Goal: Information Seeking & Learning: Understand process/instructions

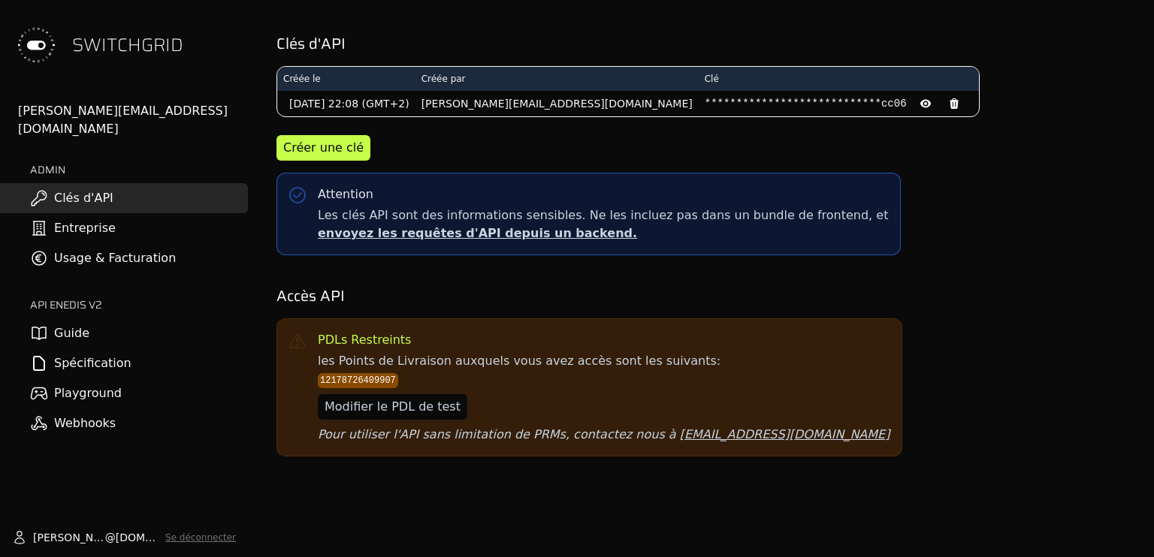
click at [114, 379] on link "Playground" at bounding box center [124, 394] width 248 height 30
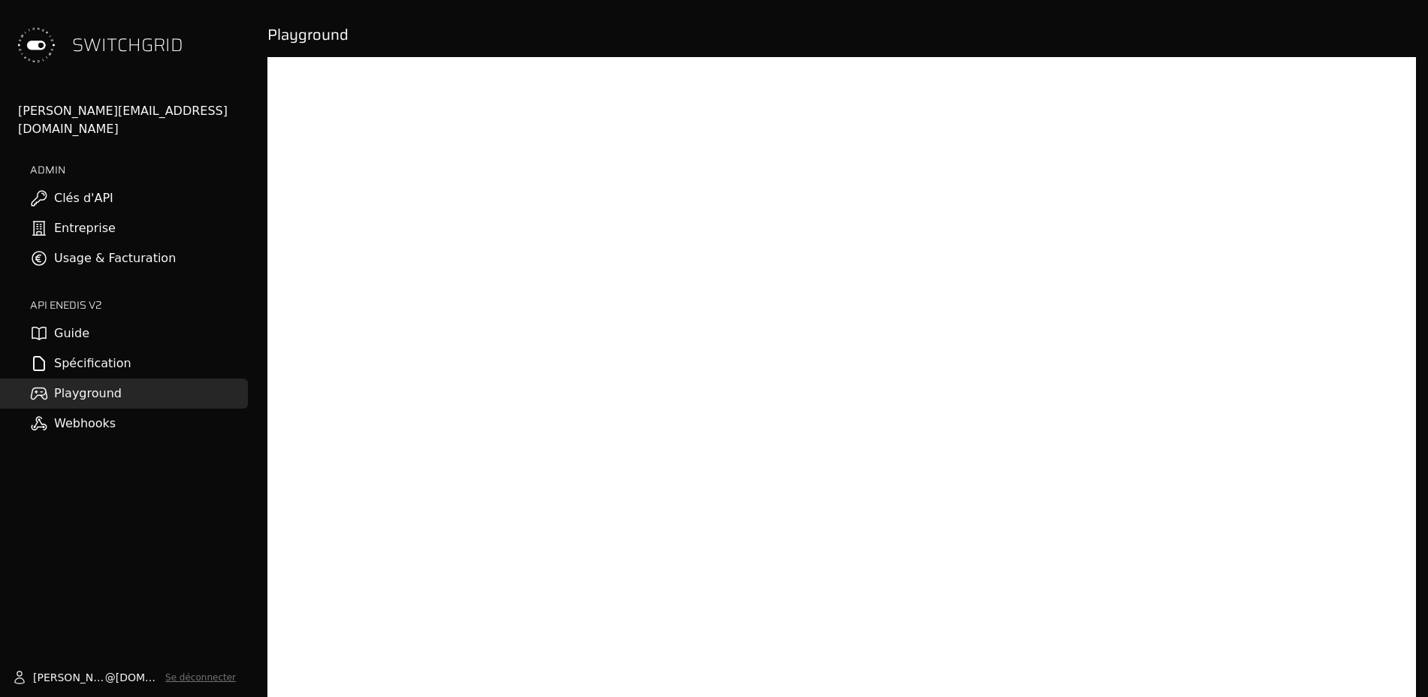
click at [125, 192] on link "Clés d'API" at bounding box center [124, 198] width 248 height 30
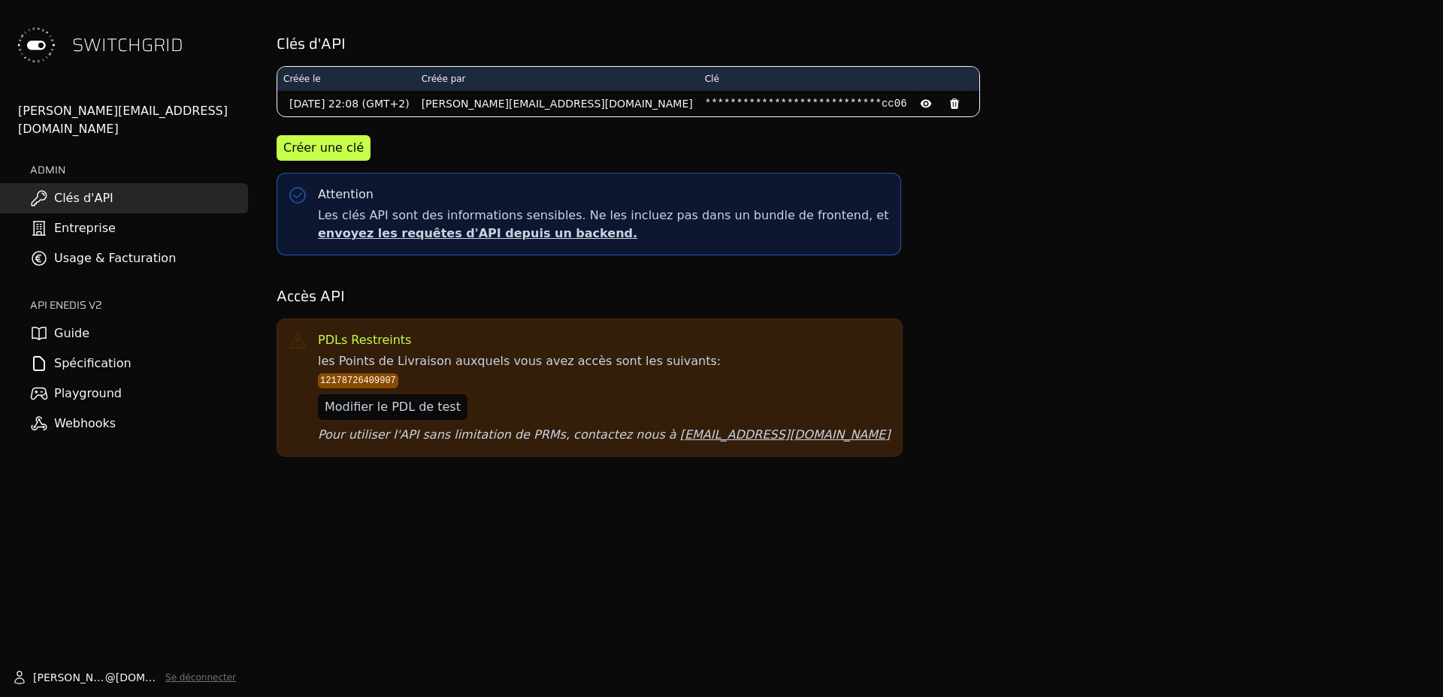
click at [125, 213] on link "Entreprise" at bounding box center [124, 228] width 248 height 30
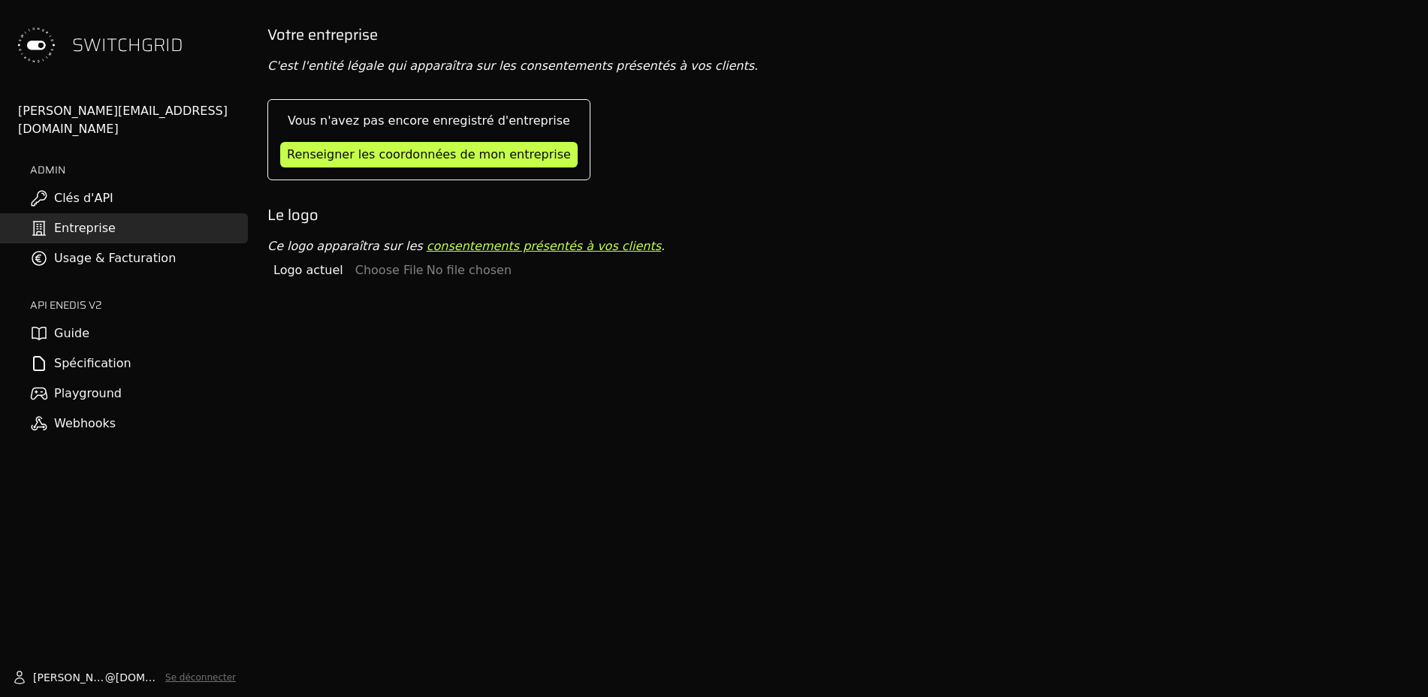
click at [147, 243] on link "Usage & Facturation" at bounding box center [124, 258] width 248 height 30
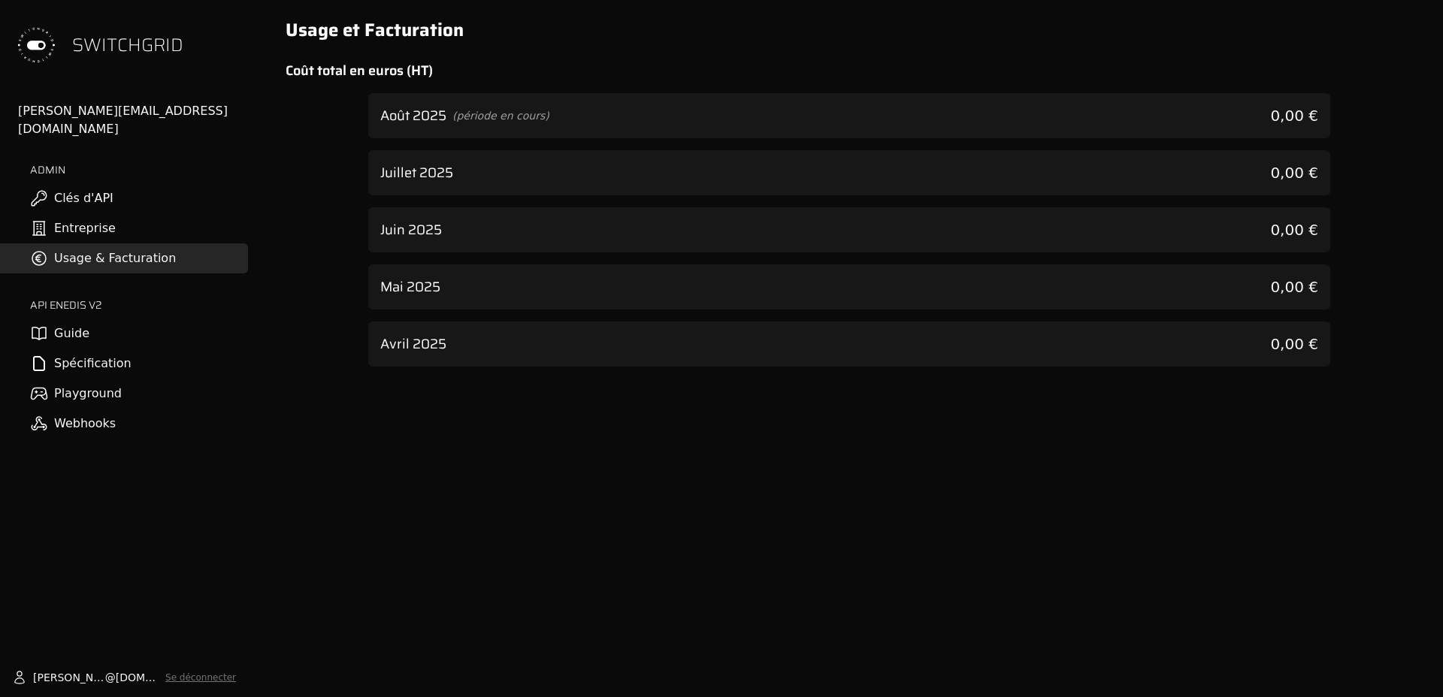
click at [128, 319] on link "Guide" at bounding box center [124, 334] width 248 height 30
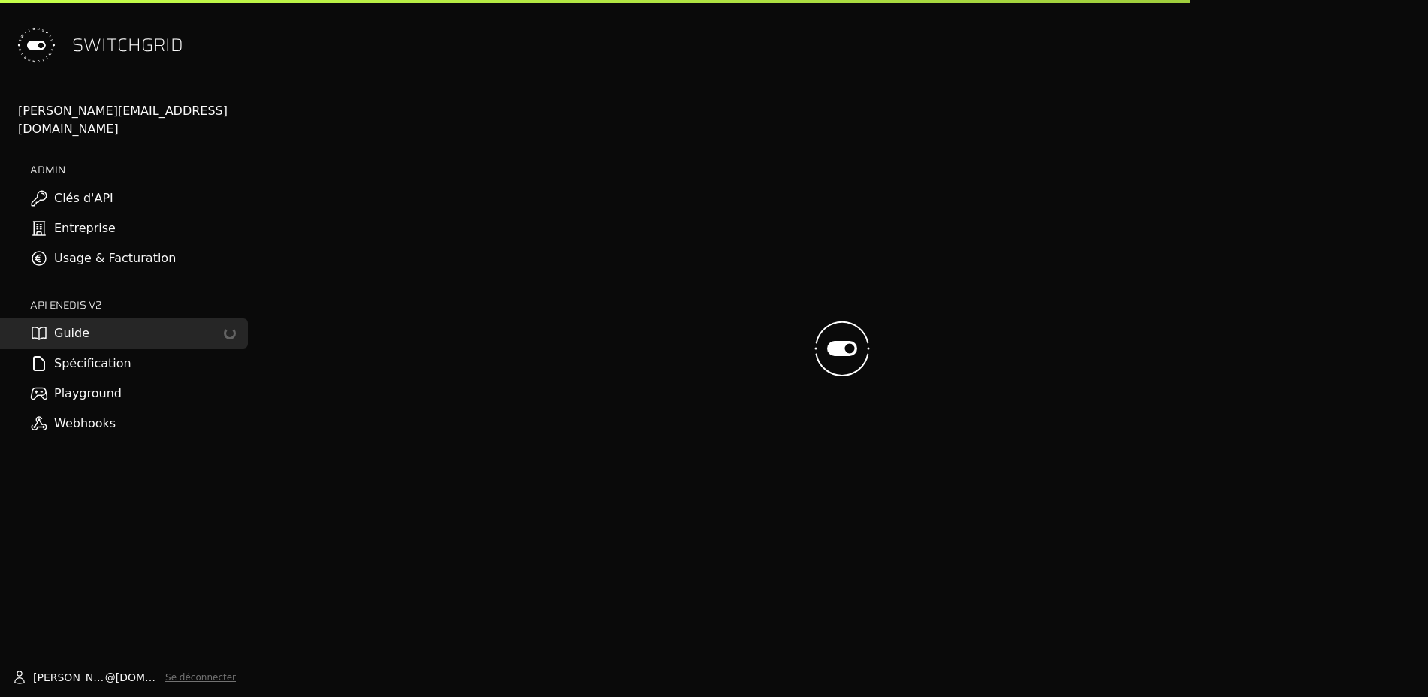
click at [131, 245] on link "Usage & Facturation" at bounding box center [124, 258] width 248 height 30
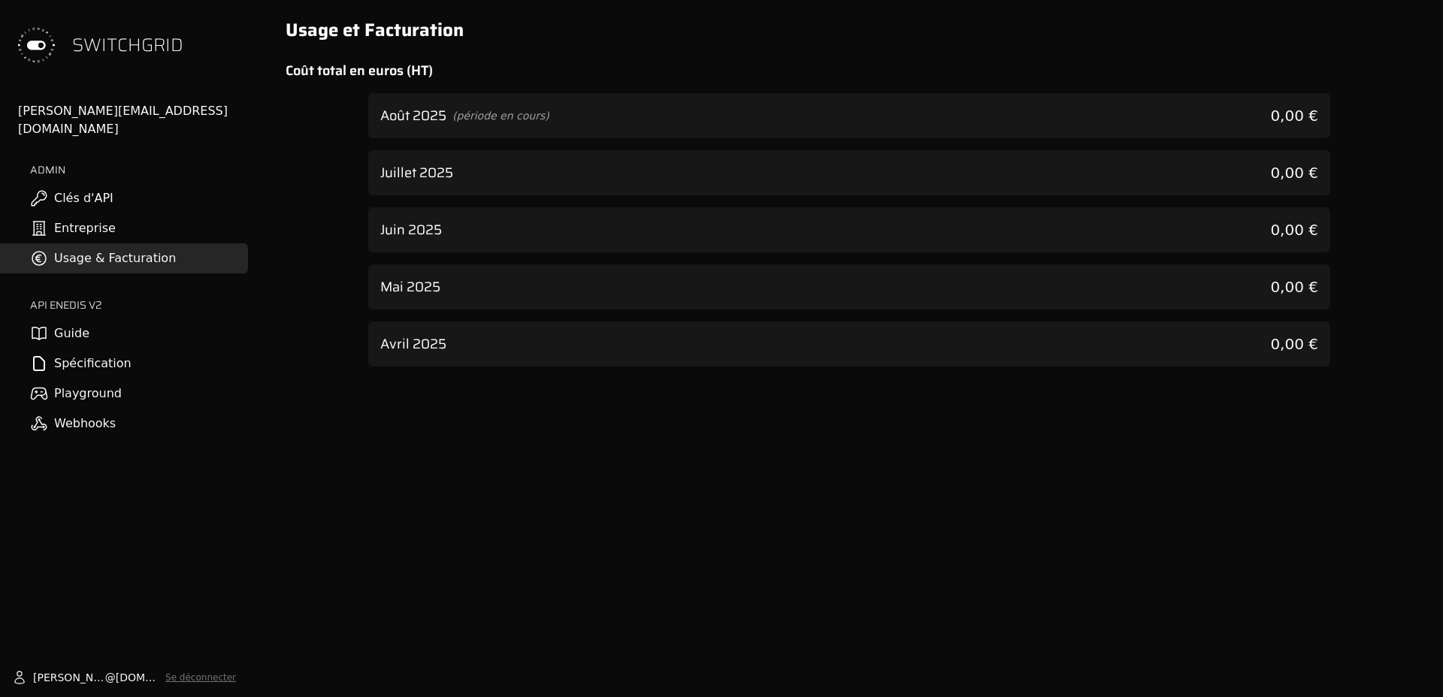
drag, startPoint x: 132, startPoint y: 297, endPoint x: 122, endPoint y: 319, distance: 23.9
click at [132, 298] on div "API ENEDIS v2 Guide Spécification Playground Webhooks" at bounding box center [124, 368] width 248 height 141
click at [122, 319] on link "Guide" at bounding box center [124, 334] width 248 height 30
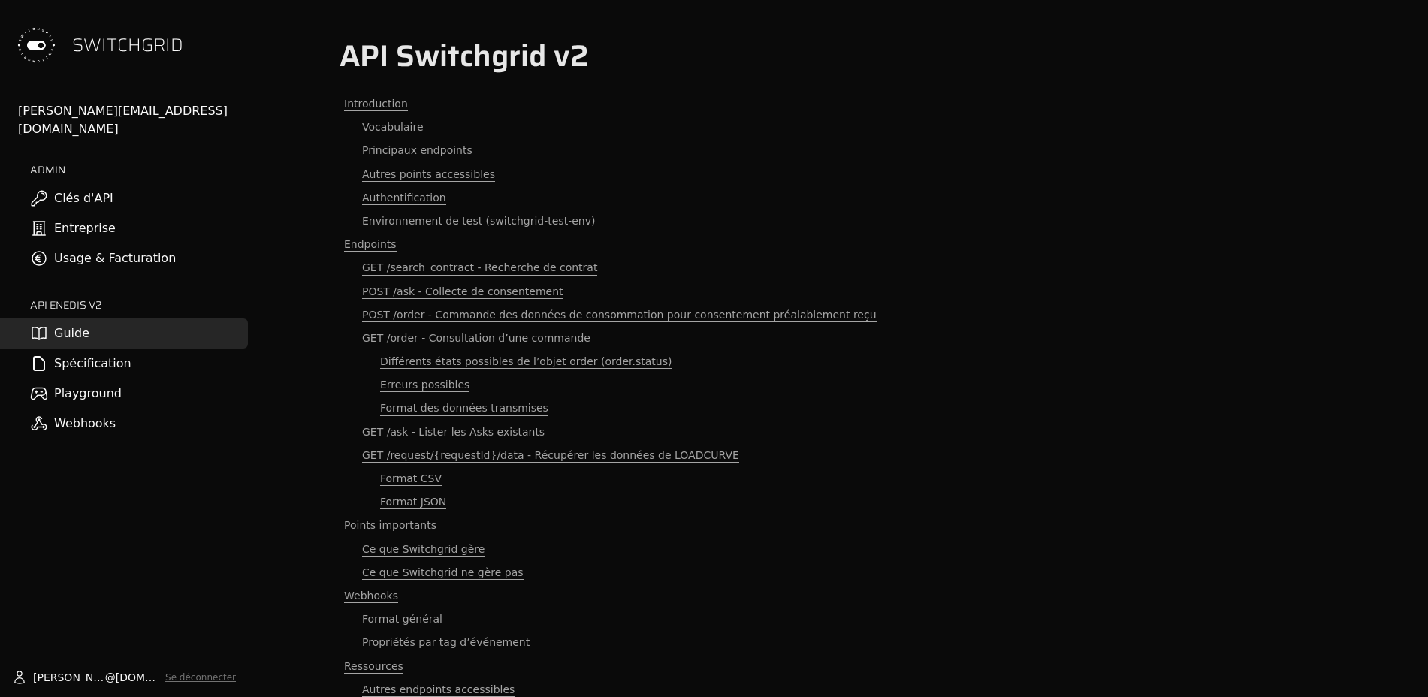
click at [108, 349] on link "Spécification" at bounding box center [124, 364] width 248 height 30
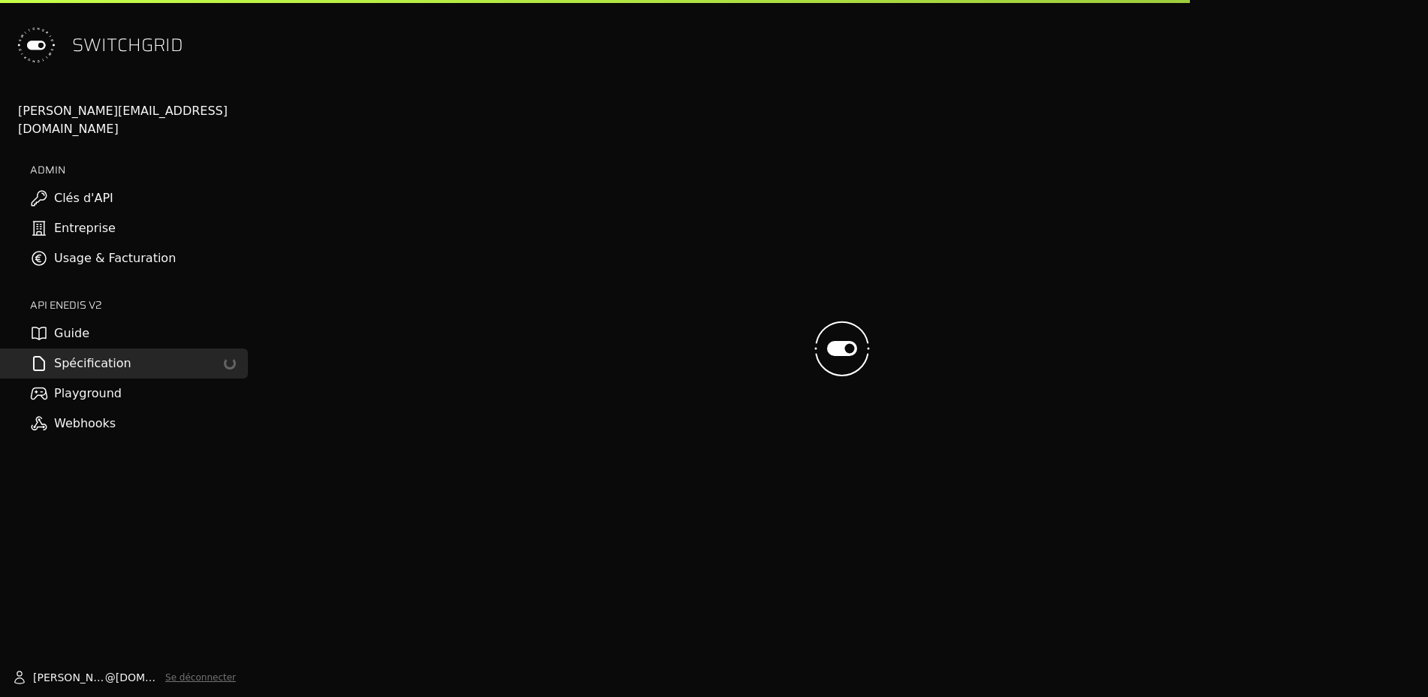
select select "**********"
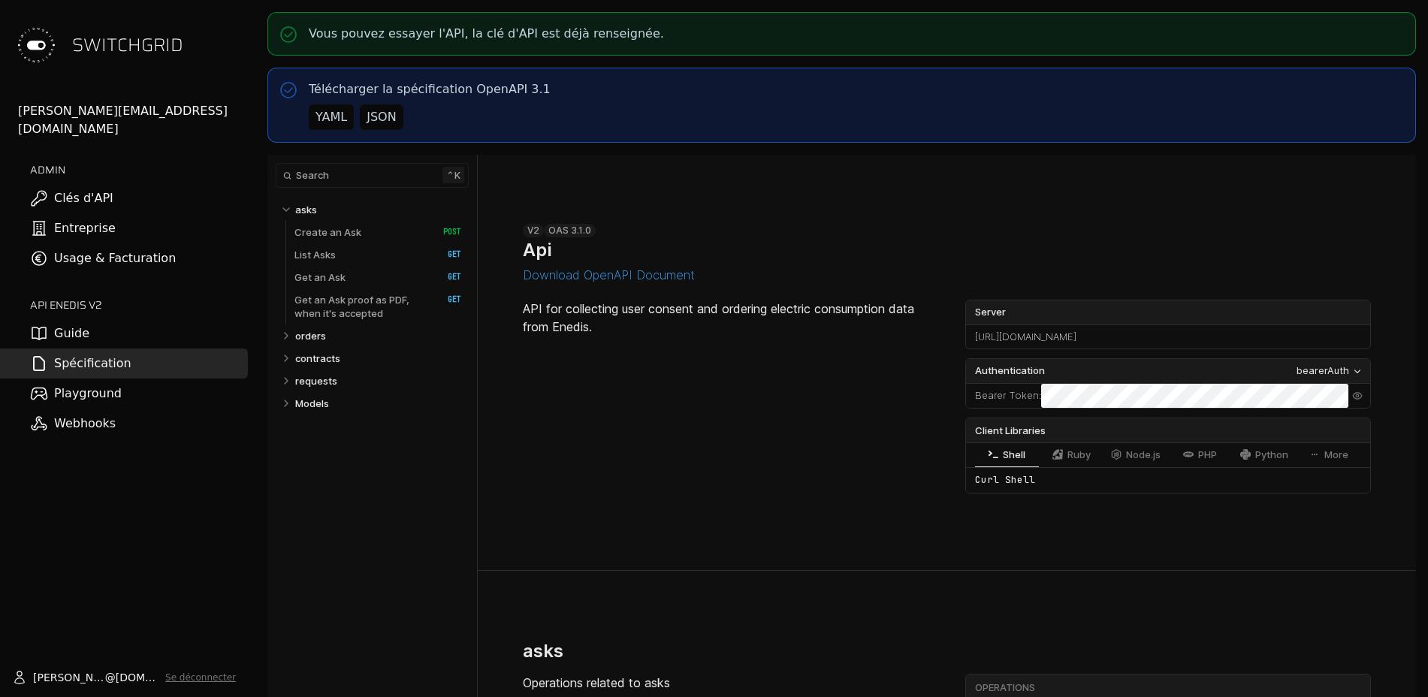
click at [88, 379] on link "Playground" at bounding box center [124, 394] width 248 height 30
